Goal: Transaction & Acquisition: Subscribe to service/newsletter

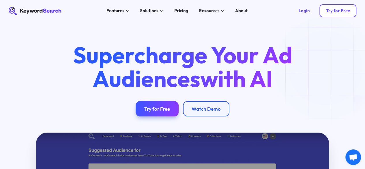
click at [329, 16] on link "Try for Free" at bounding box center [338, 10] width 37 height 13
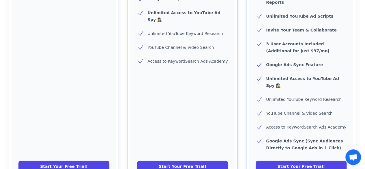
scroll to position [252, 0]
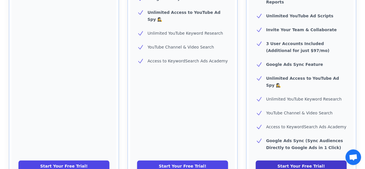
click at [290, 160] on link "Start Your Free Trial!" at bounding box center [301, 166] width 91 height 12
